Goal: Check status: Check status

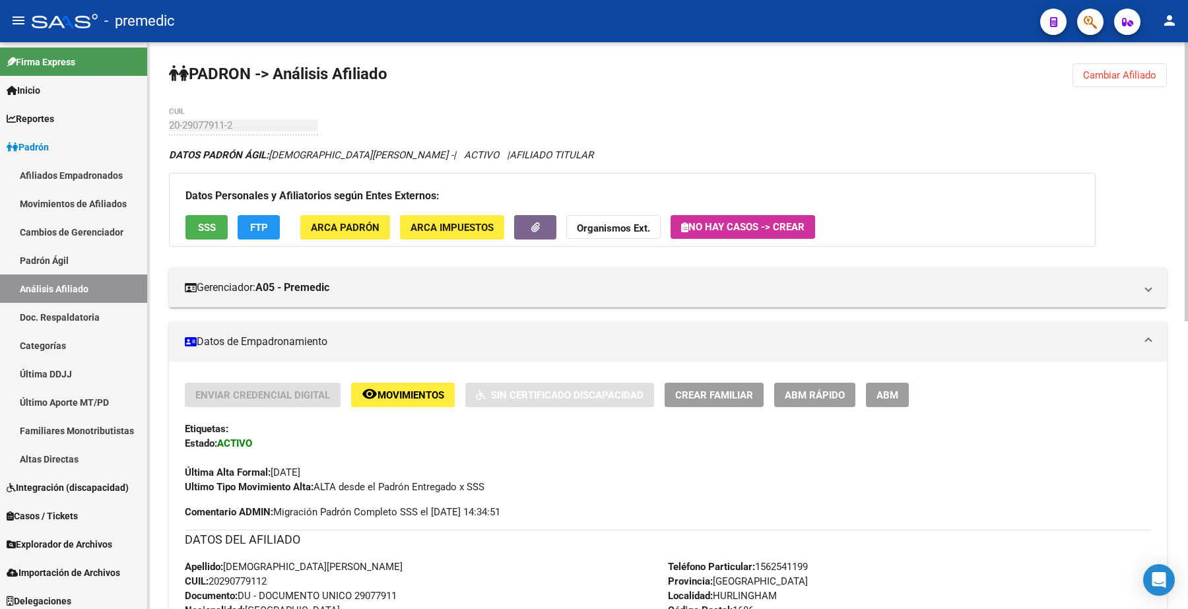
click at [1097, 79] on span "Cambiar Afiliado" at bounding box center [1119, 75] width 73 height 12
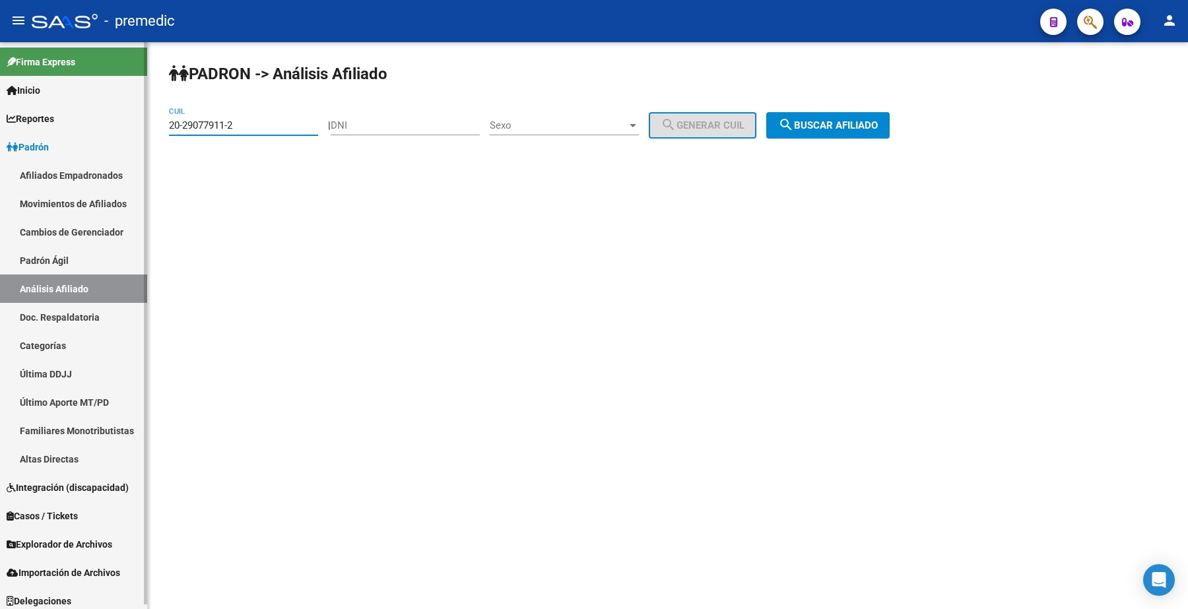
drag, startPoint x: 271, startPoint y: 129, endPoint x: 84, endPoint y: 117, distance: 187.1
click at [0, 109] on mat-sidenav-container "Firma Express Inicio Calendario SSS Instructivos Contacto OS Reportes Padrón Tr…" at bounding box center [594, 325] width 1188 height 567
paste input "1093498-8"
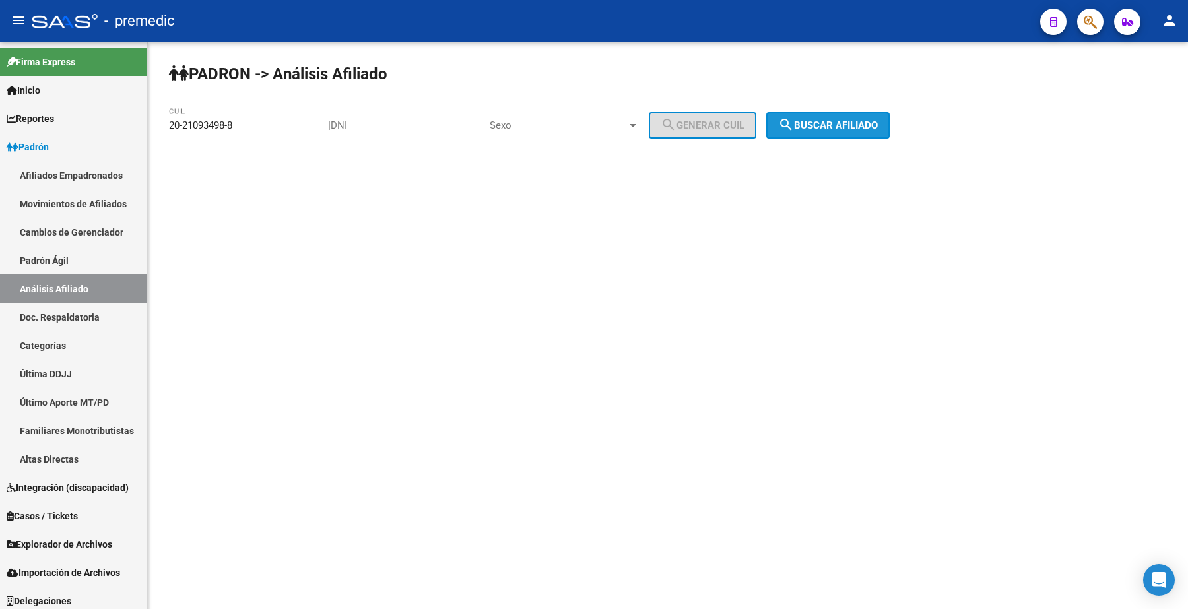
click at [845, 126] on span "search Buscar afiliado" at bounding box center [828, 125] width 100 height 12
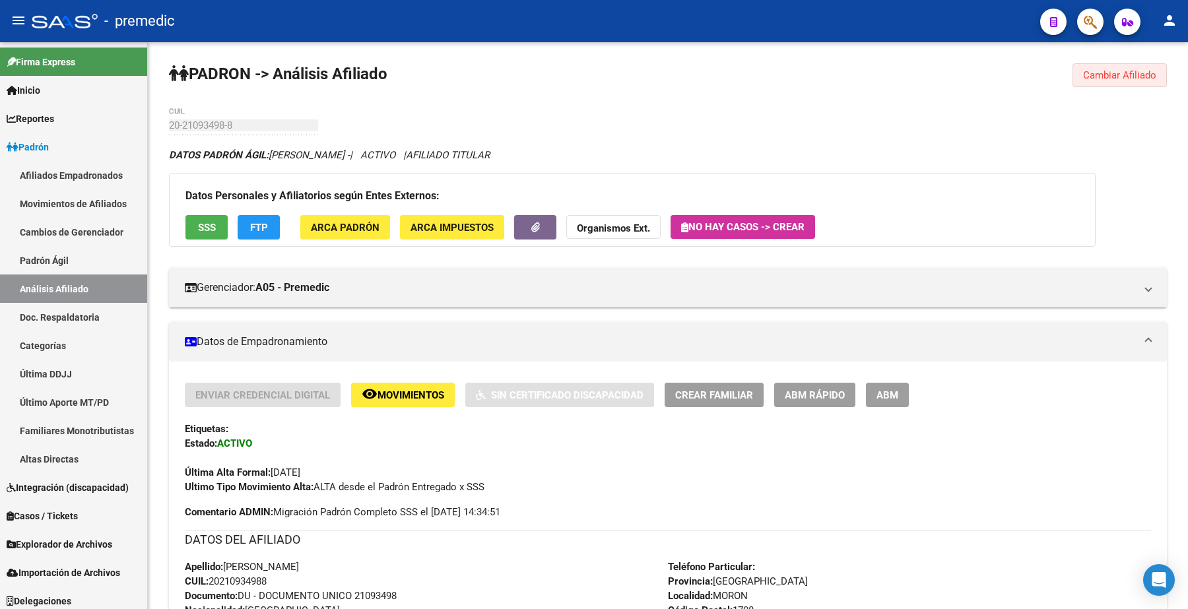
click at [1092, 67] on button "Cambiar Afiliado" at bounding box center [1119, 75] width 94 height 24
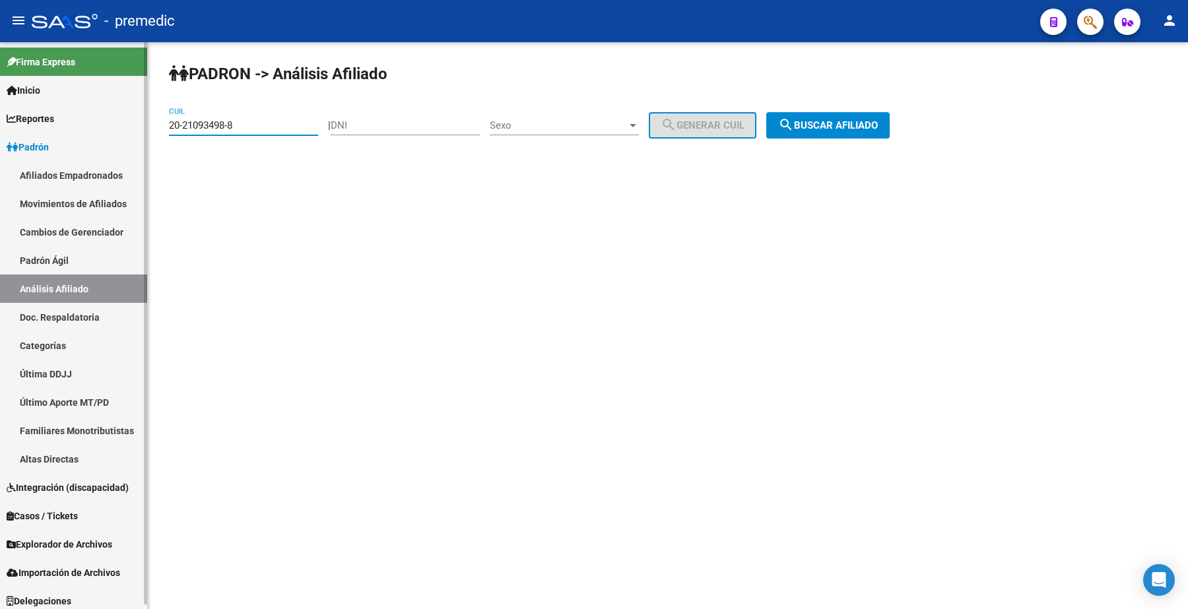
drag, startPoint x: 257, startPoint y: 129, endPoint x: 255, endPoint y: 139, distance: 10.2
click at [34, 106] on mat-sidenav-container "Firma Express Inicio Calendario SSS Instructivos Contacto OS Reportes Padrón Tr…" at bounding box center [594, 325] width 1188 height 567
paste input "5260787-1"
type input "20-25260787-1"
click at [846, 129] on span "search Buscar afiliado" at bounding box center [828, 125] width 100 height 12
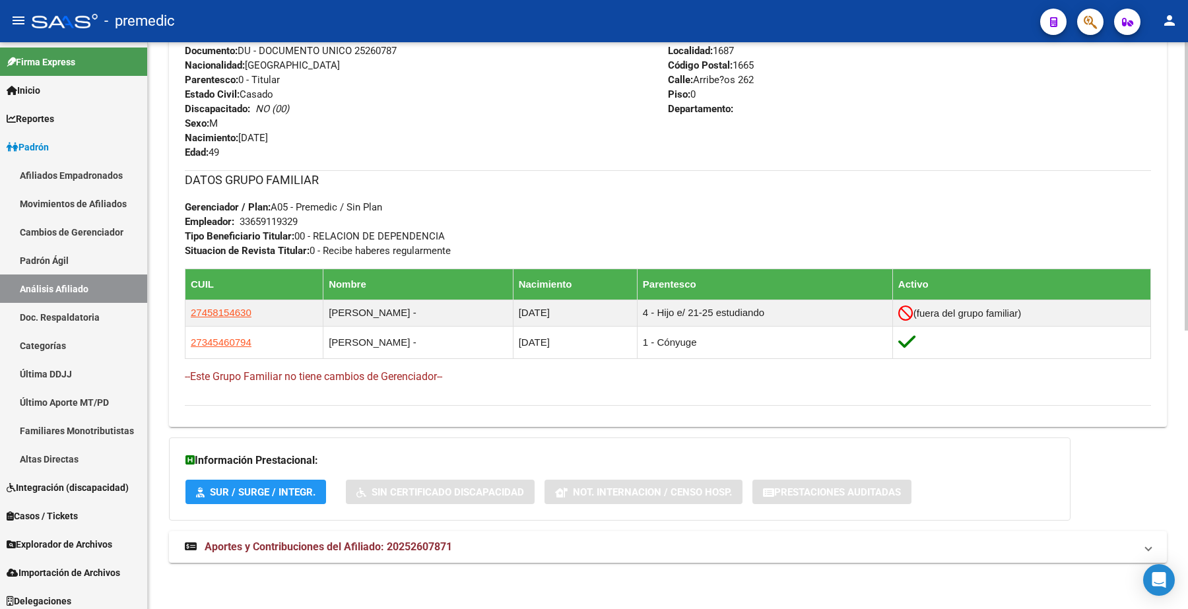
scroll to position [133, 0]
